Goal: Task Accomplishment & Management: Use online tool/utility

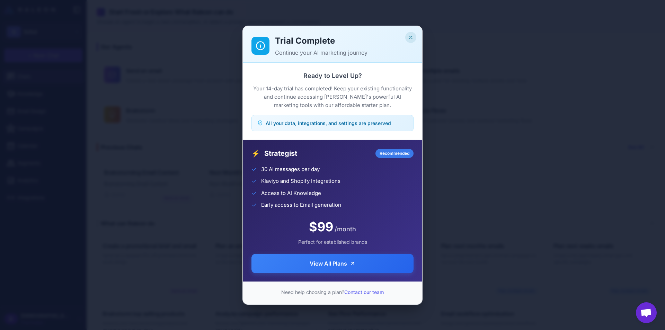
click at [412, 37] on icon "Close" at bounding box center [411, 38] width 6 height 6
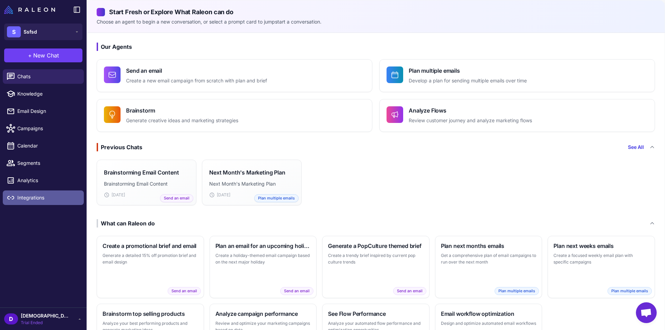
click at [38, 199] on span "Integrations" at bounding box center [47, 198] width 61 height 8
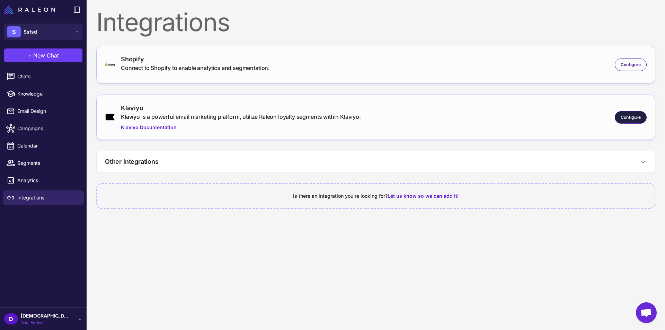
click at [617, 119] on div "Configure" at bounding box center [631, 117] width 32 height 12
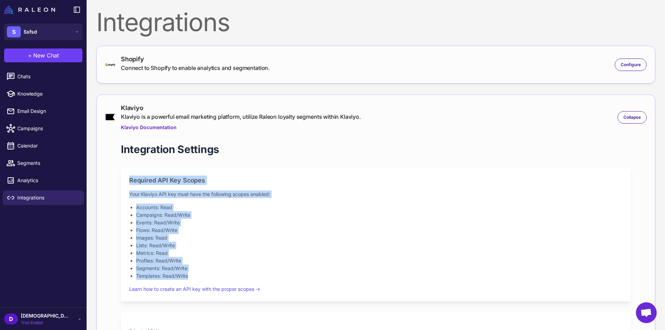
drag, startPoint x: 128, startPoint y: 178, endPoint x: 213, endPoint y: 276, distance: 129.7
click at [213, 276] on div "Required API Key Scopes Your Klaviyo API key must have the following scopes ena…" at bounding box center [376, 234] width 510 height 134
copy div "Required API Key Scopes Your Klaviyo API key must have the following scopes ena…"
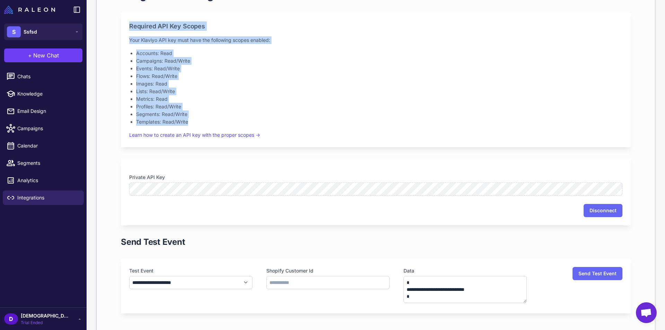
scroll to position [173, 0]
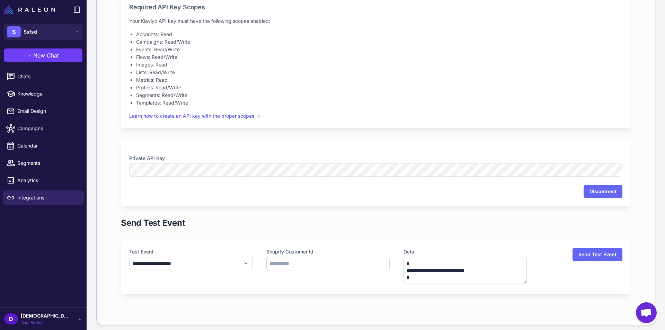
click at [375, 180] on div "Private API Key Disconnect" at bounding box center [376, 172] width 510 height 67
click at [190, 146] on div "Private API Key Disconnect" at bounding box center [376, 172] width 510 height 67
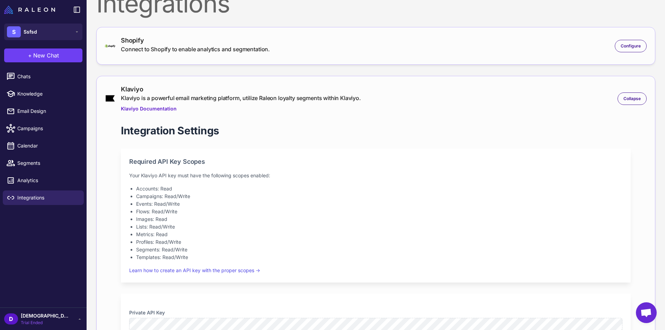
scroll to position [35, 0]
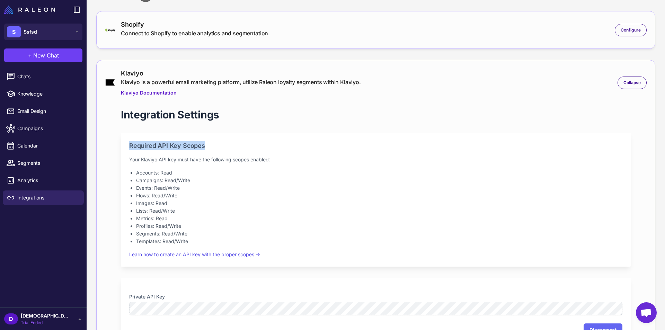
drag, startPoint x: 126, startPoint y: 145, endPoint x: 203, endPoint y: 143, distance: 77.3
click at [203, 143] on div "Required API Key Scopes Your Klaviyo API key must have the following scopes ena…" at bounding box center [376, 200] width 510 height 134
copy h2 "Required API Key Scopes"
